Goal: Transaction & Acquisition: Purchase product/service

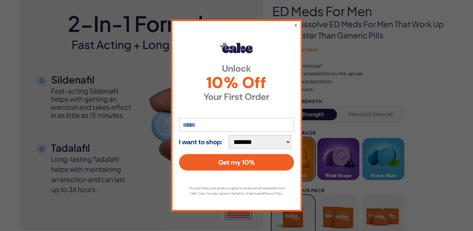
scroll to position [76, 0]
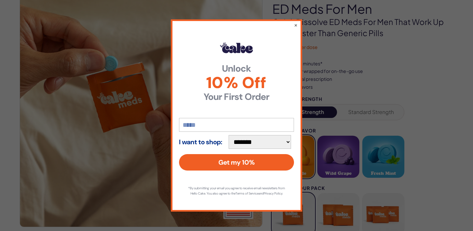
click at [260, 138] on select "**********" at bounding box center [260, 142] width 62 height 14
select select "**********"
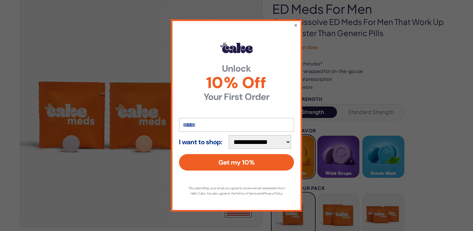
click at [220, 124] on input "email" at bounding box center [236, 125] width 115 height 14
type input "**********"
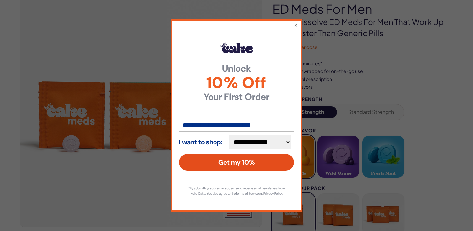
click at [226, 162] on button "Get my 10%" at bounding box center [236, 162] width 115 height 16
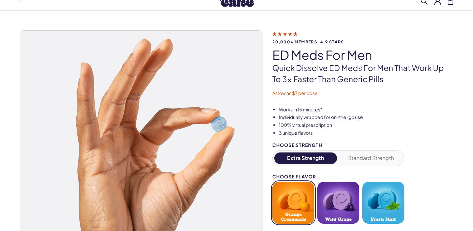
scroll to position [0, 0]
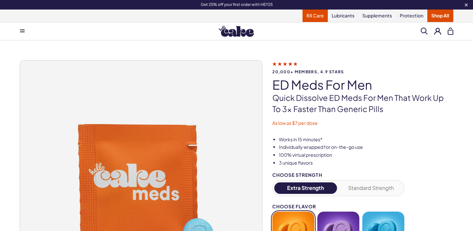
click at [321, 19] on link "RX Care" at bounding box center [314, 16] width 25 height 12
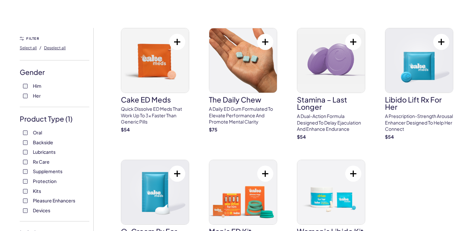
scroll to position [32, 0]
click at [40, 133] on span "Oral" at bounding box center [37, 132] width 9 height 9
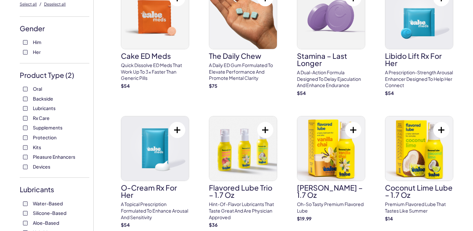
scroll to position [95, 0]
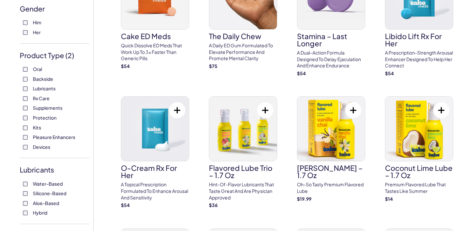
click at [37, 80] on span "Backside" at bounding box center [43, 79] width 20 height 9
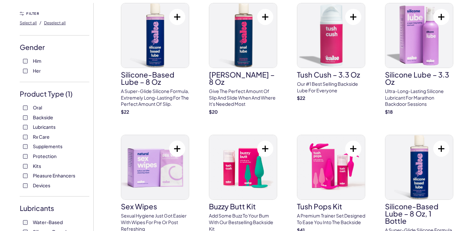
scroll to position [24, 0]
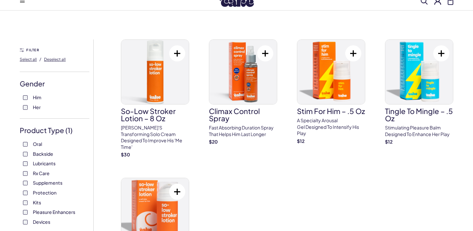
scroll to position [26, 0]
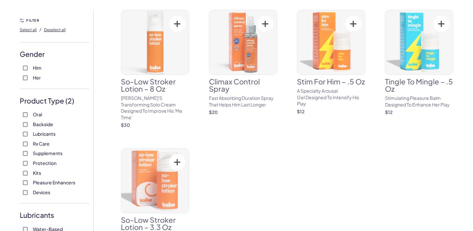
scroll to position [51, 0]
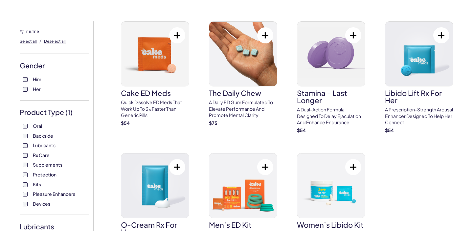
scroll to position [19, 0]
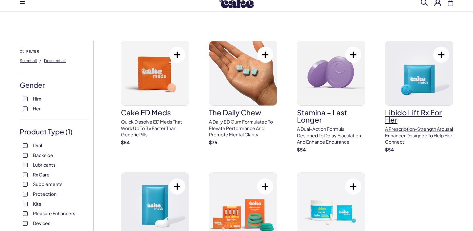
click at [404, 111] on h3 "Libido Lift Rx For Her" at bounding box center [419, 116] width 68 height 14
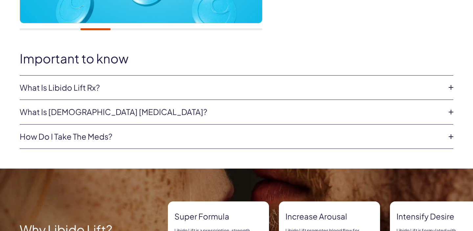
scroll to position [275, 0]
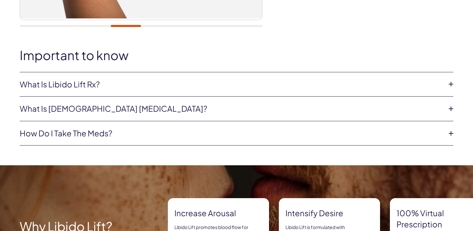
click at [449, 84] on icon at bounding box center [451, 84] width 10 height 10
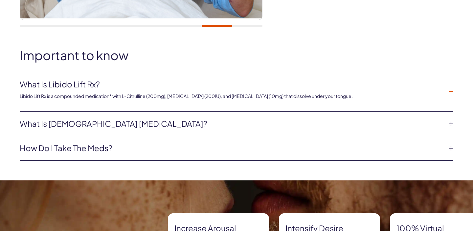
click at [144, 148] on link "How do I take the meds?" at bounding box center [231, 148] width 423 height 11
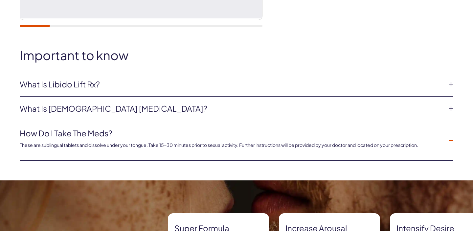
click at [210, 86] on link "What is Libido Lift Rx?" at bounding box center [231, 84] width 423 height 11
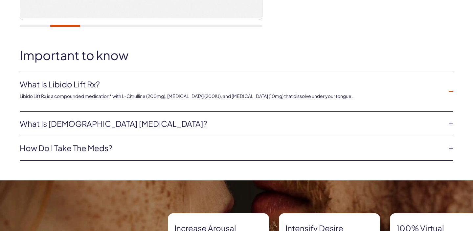
click at [210, 86] on link "What is Libido Lift Rx?" at bounding box center [231, 84] width 423 height 11
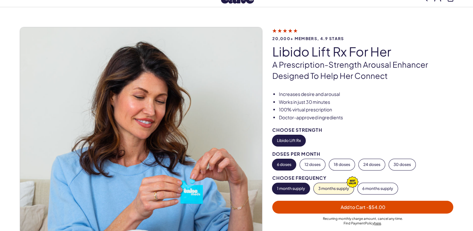
scroll to position [0, 0]
